Goal: Task Accomplishment & Management: Complete application form

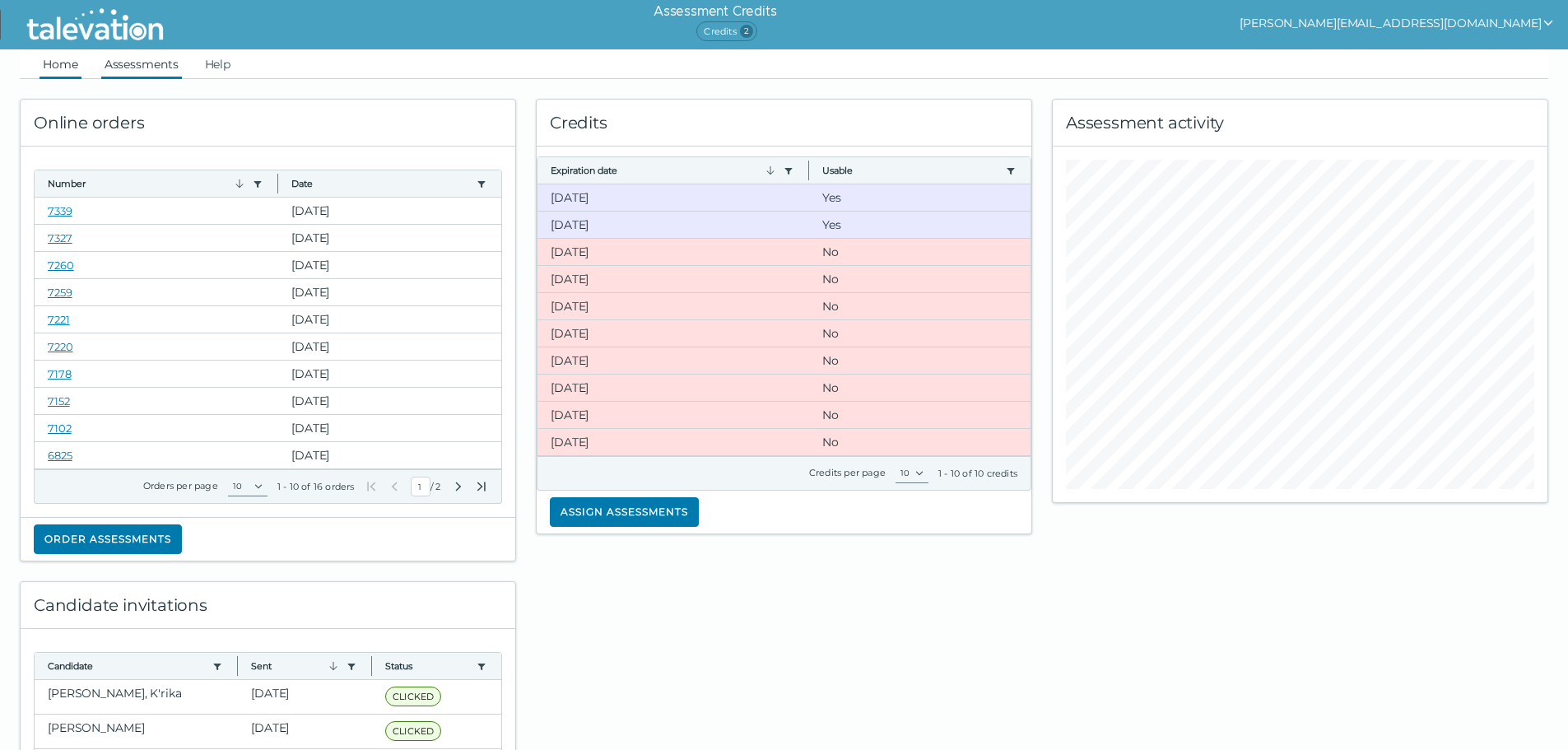
click at [147, 64] on link "Assessments" at bounding box center [142, 64] width 81 height 30
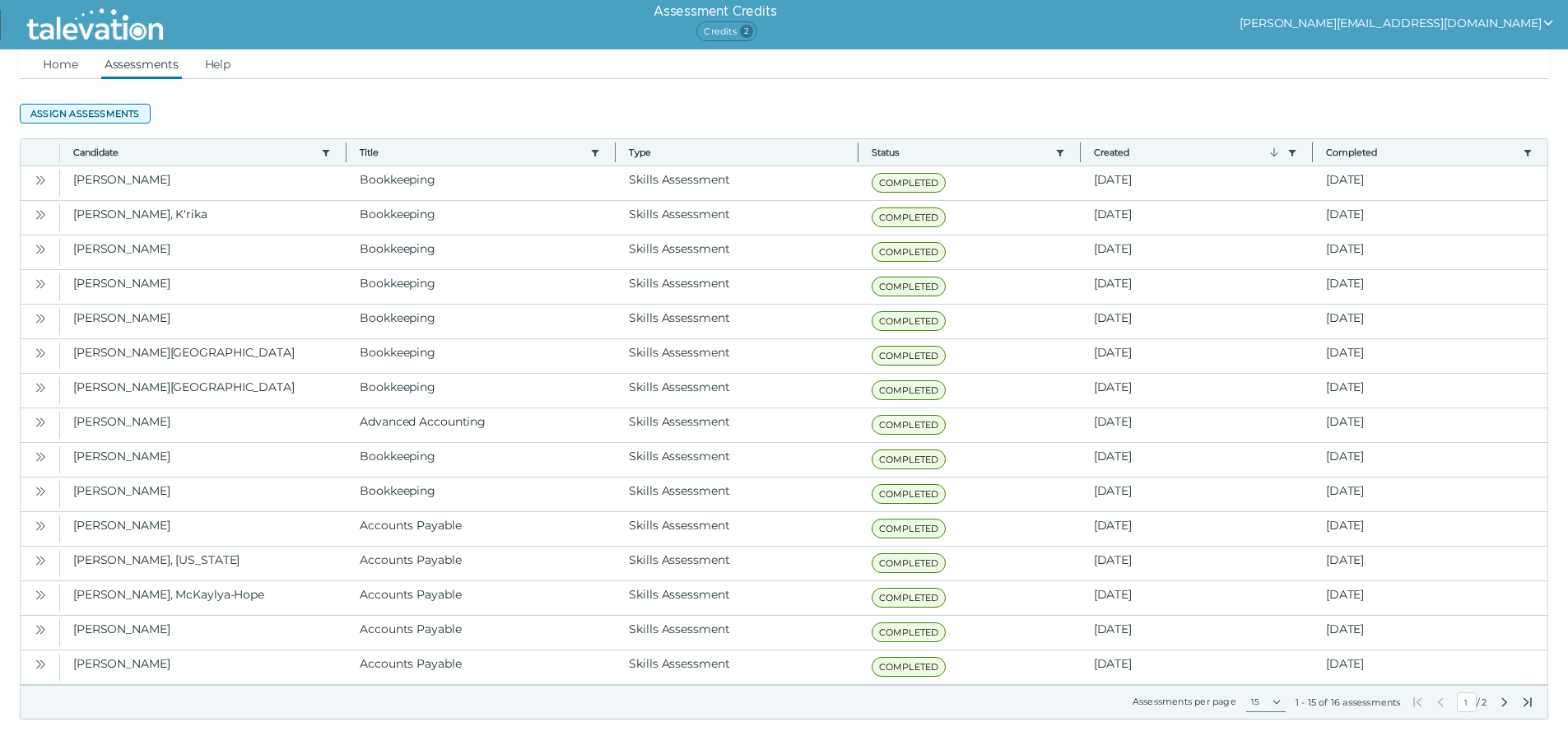
click at [68, 109] on button "Assign assessments" at bounding box center [85, 113] width 131 height 20
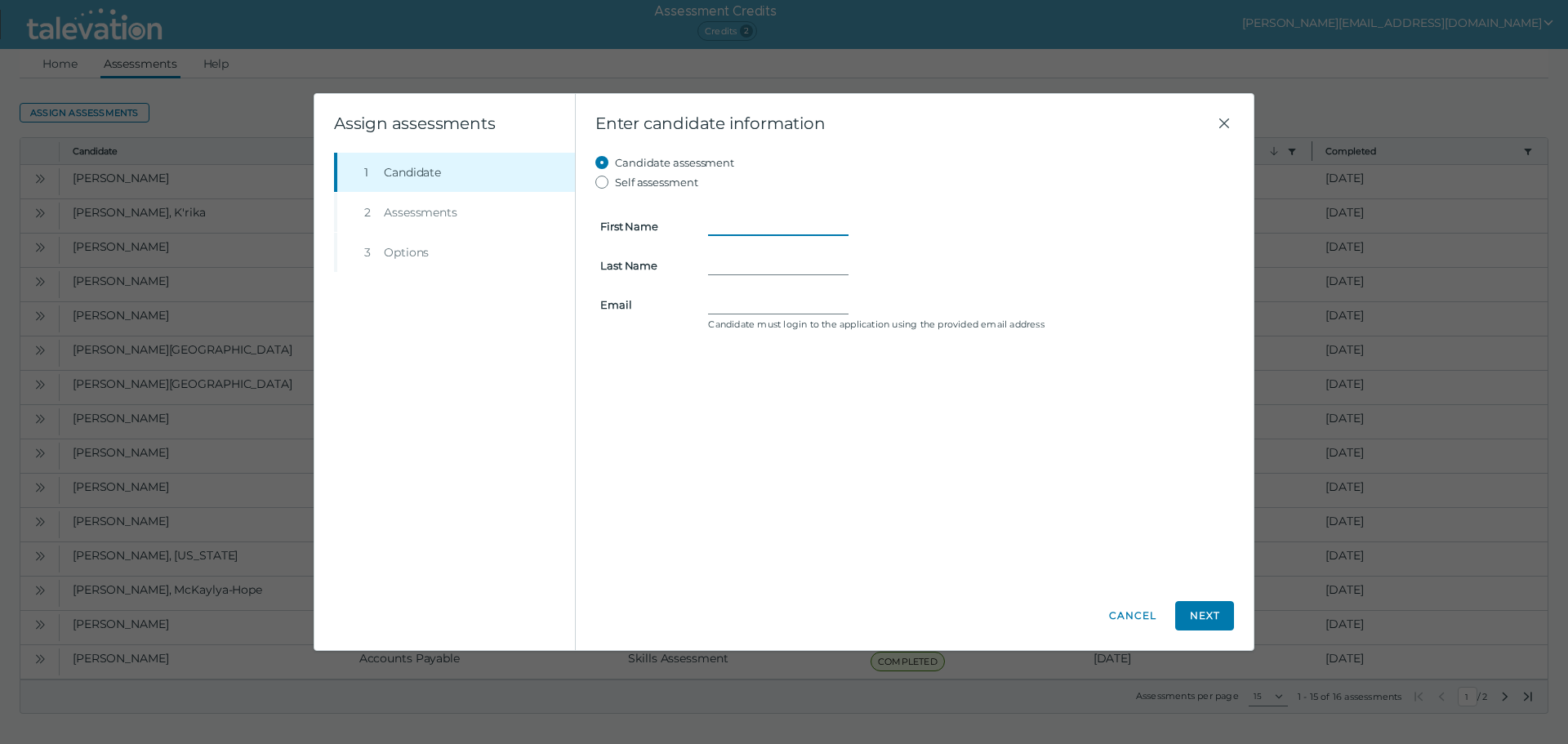
click at [765, 223] on input "First Name" at bounding box center [778, 226] width 140 height 20
type input "[PERSON_NAME]"
drag, startPoint x: 732, startPoint y: 305, endPoint x: 724, endPoint y: 301, distance: 8.9
click at [722, 297] on input "Email" at bounding box center [778, 304] width 140 height 20
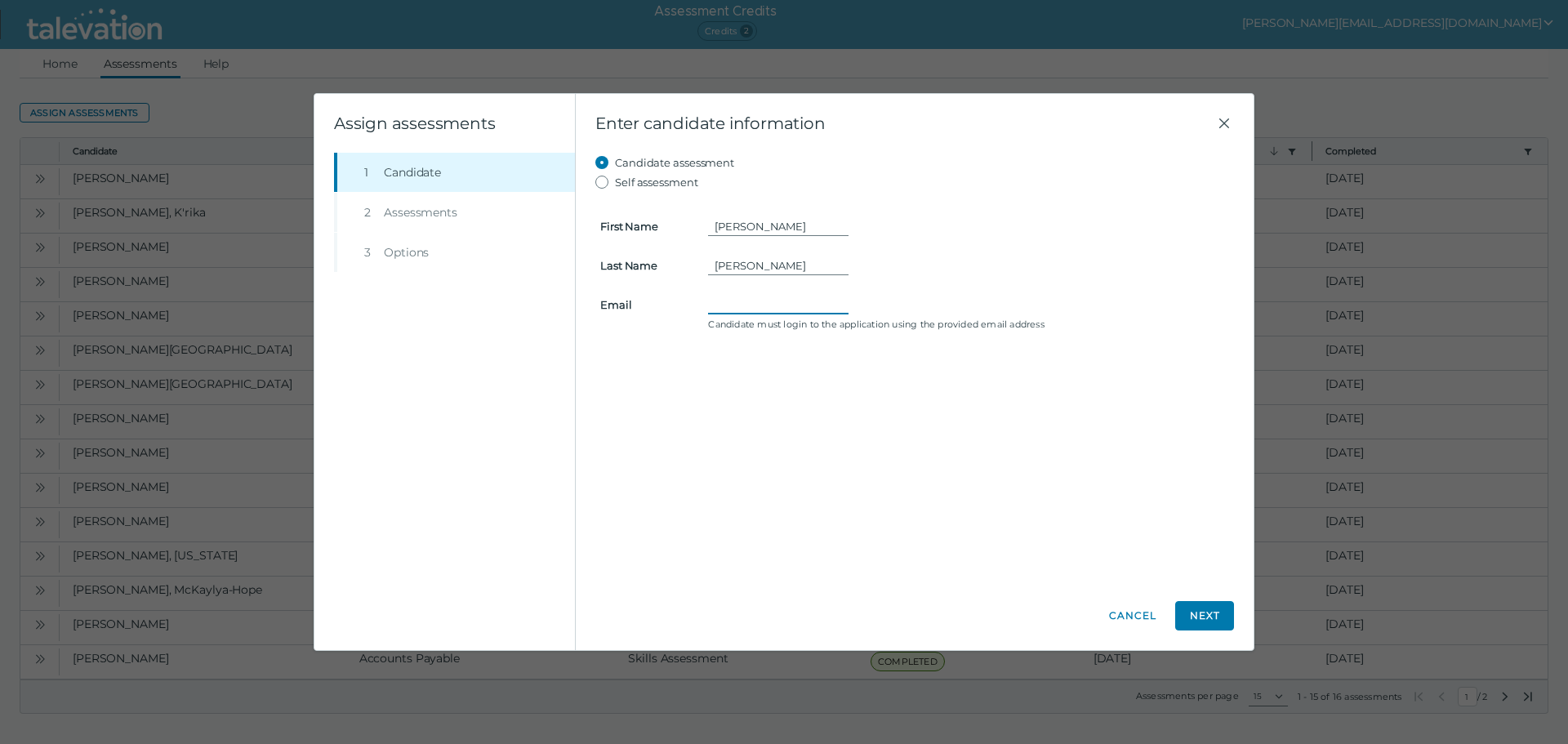
paste input "[EMAIL_ADDRESS][DOMAIN_NAME]"
click at [714, 301] on input "[EMAIL_ADDRESS][DOMAIN_NAME]" at bounding box center [778, 304] width 140 height 20
type input "[EMAIL_ADDRESS][DOMAIN_NAME]"
click at [920, 417] on div "Candidate assessment Self assessment First Name [PERSON_NAME] Last Name [PERSON…" at bounding box center [914, 367] width 638 height 429
click at [1221, 617] on button "Next" at bounding box center [1204, 616] width 59 height 29
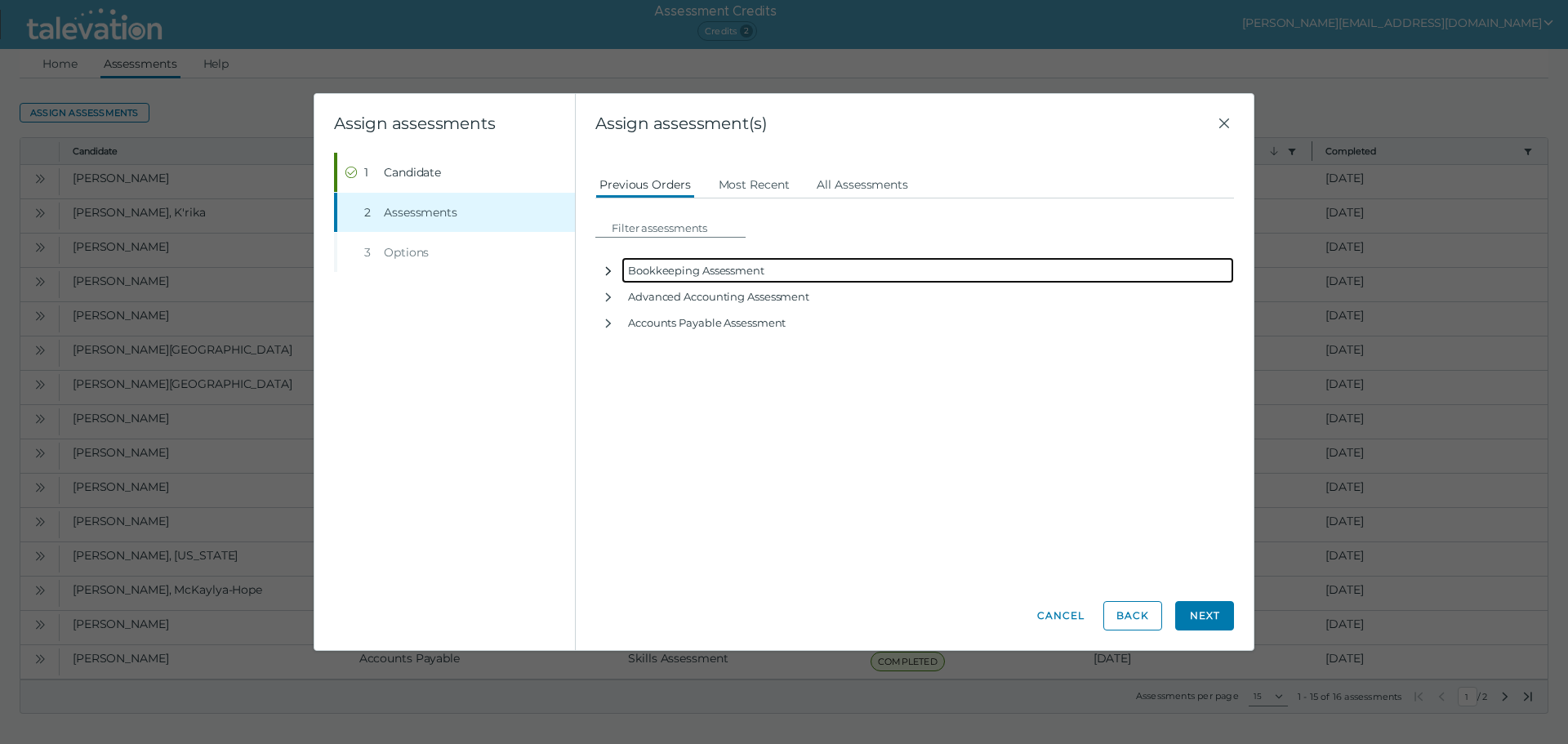
click at [607, 266] on icon "button" at bounding box center [608, 270] width 13 height 13
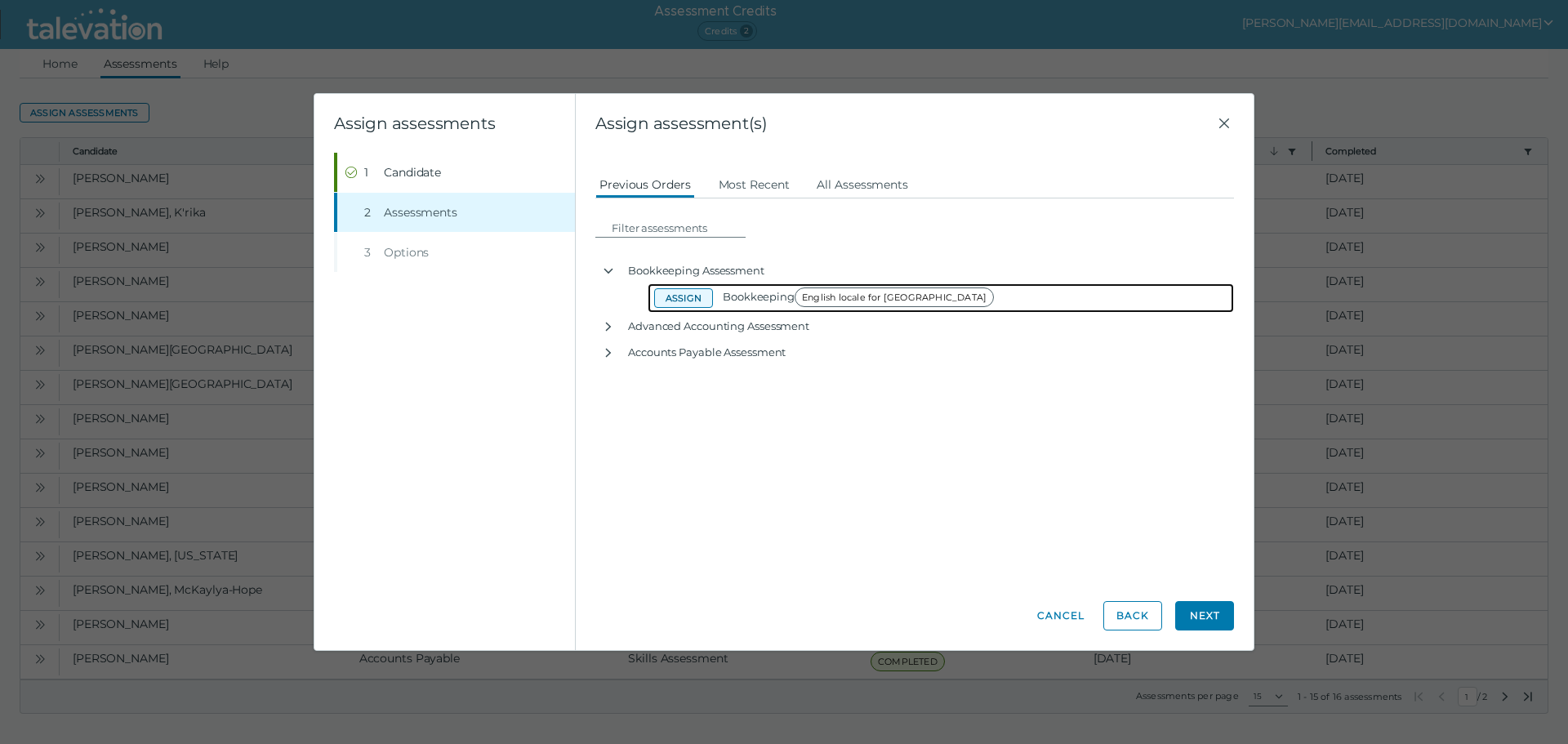
click at [698, 300] on button "Assign" at bounding box center [683, 298] width 59 height 20
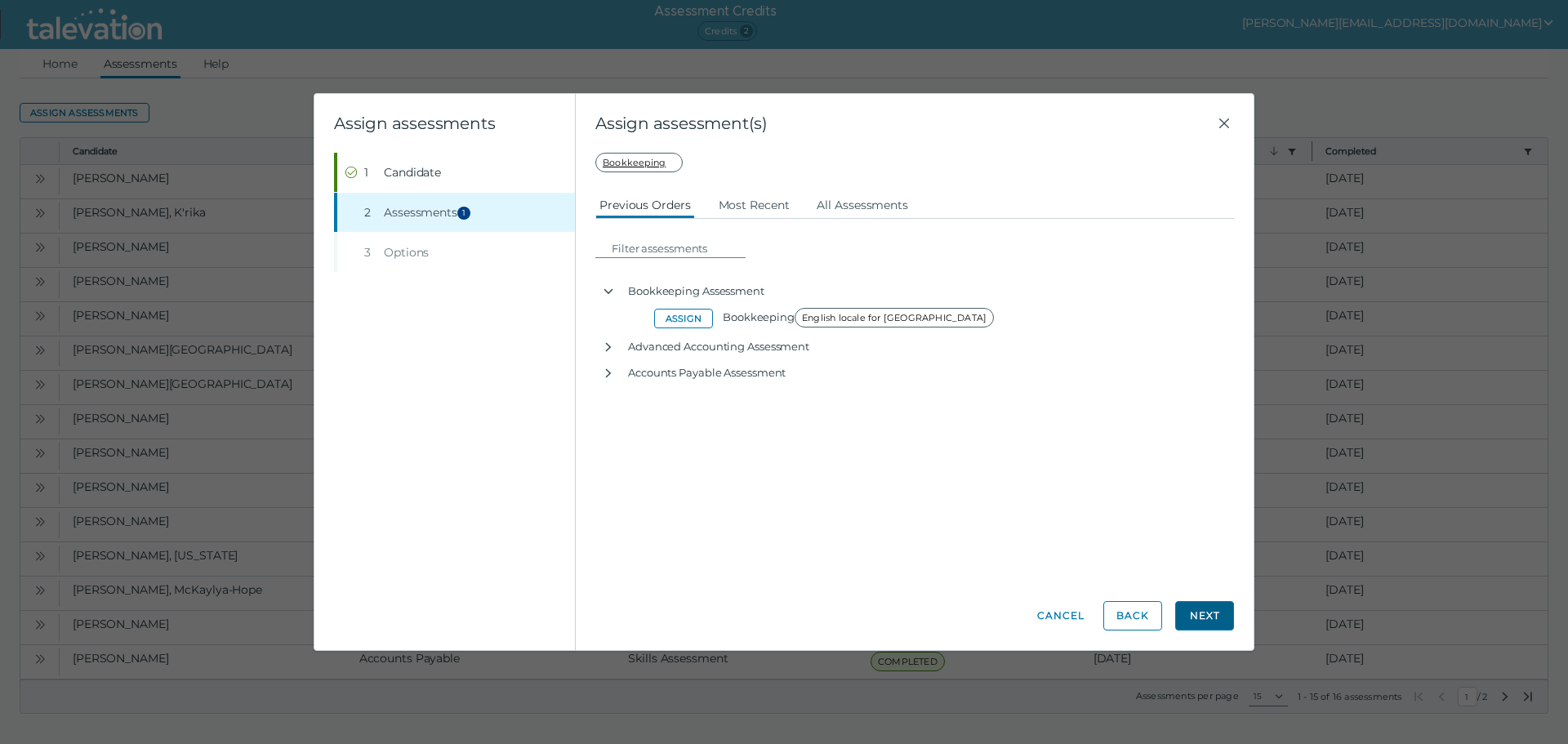
click at [1209, 620] on button "Next" at bounding box center [1204, 616] width 59 height 29
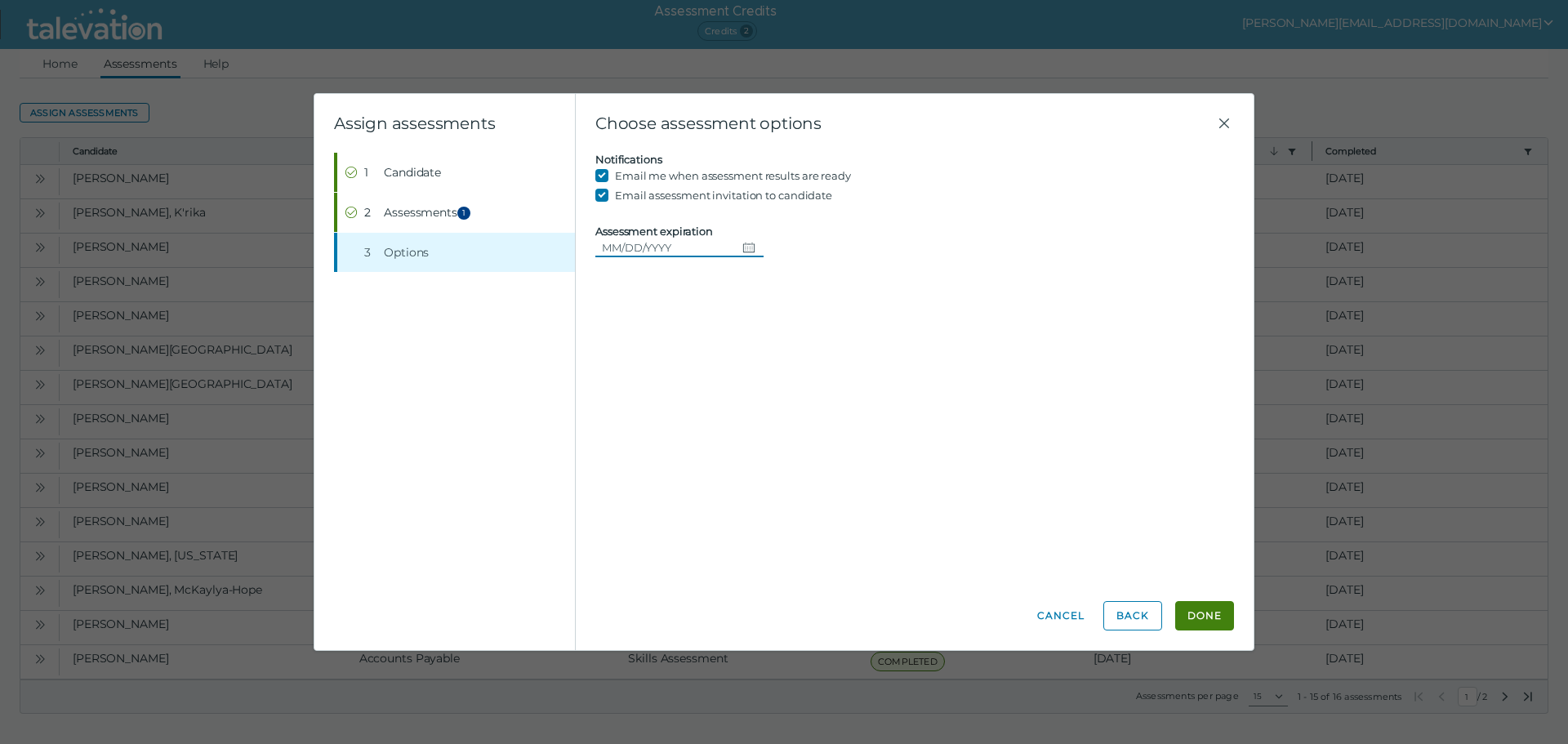
click at [744, 248] on icon "Choose date" at bounding box center [749, 247] width 11 height 9
click at [618, 510] on button "31" at bounding box center [624, 512] width 29 height 29
type input "[DATE]"
click at [858, 258] on div "Candidate assessment Self assessment First Name [PERSON_NAME] Last Name [PERSON…" at bounding box center [914, 367] width 638 height 429
click at [1204, 613] on button "Done" at bounding box center [1204, 616] width 59 height 29
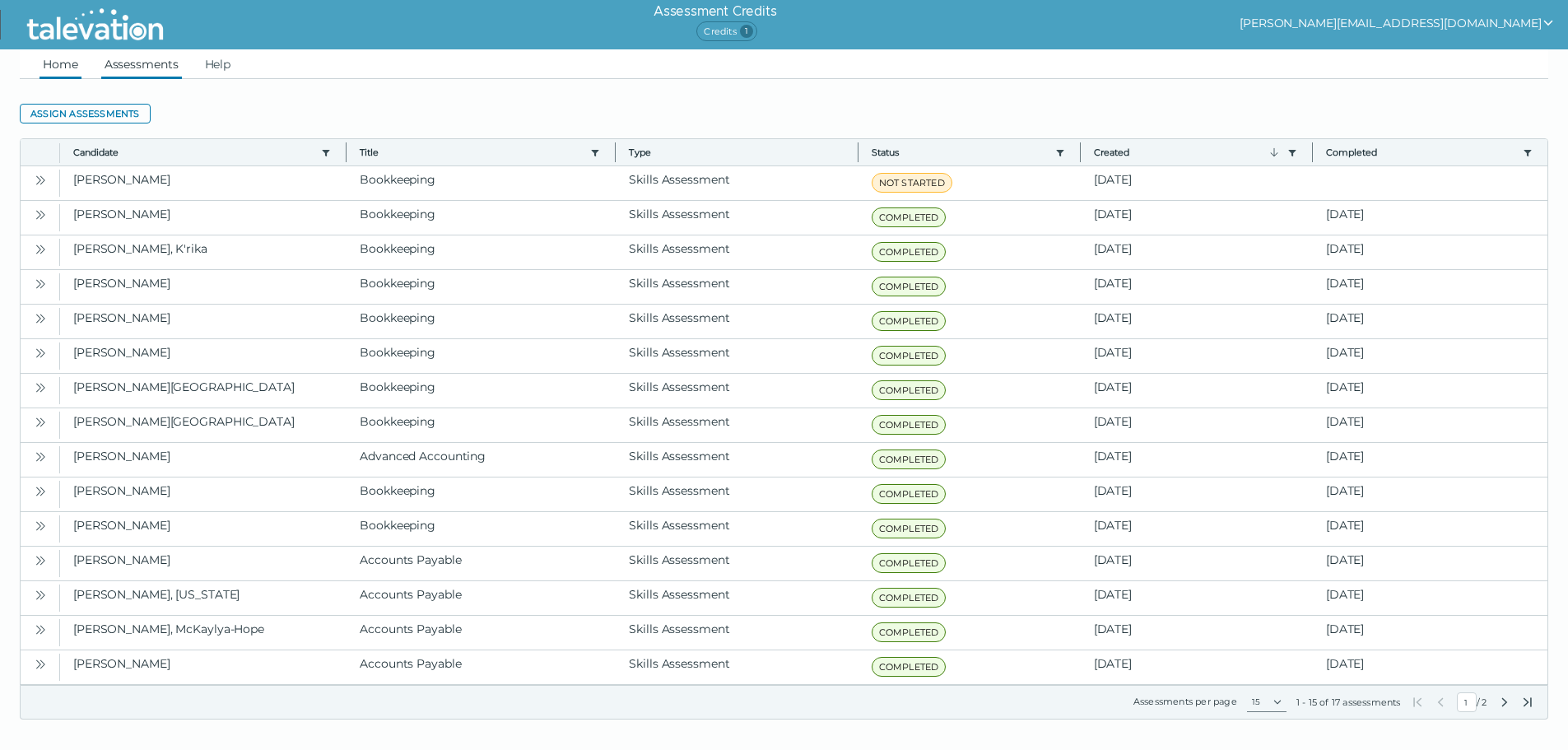
click at [65, 69] on link "Home" at bounding box center [61, 64] width 42 height 30
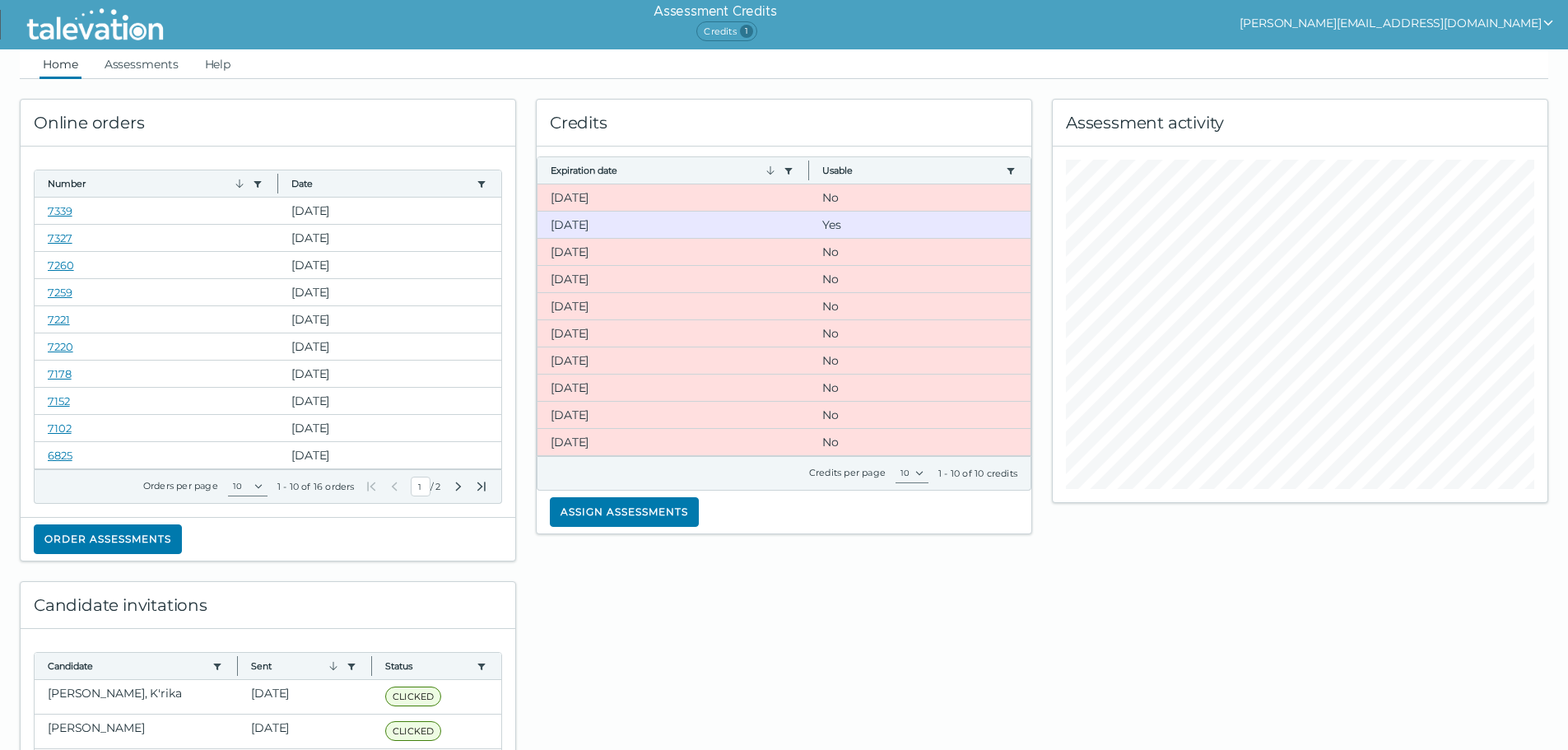
click at [1401, 21] on button "[PERSON_NAME][EMAIL_ADDRESS][DOMAIN_NAME]" at bounding box center [1397, 23] width 315 height 20
click at [1454, 49] on div "Sign out" at bounding box center [1406, 55] width 97 height 20
